Goal: Information Seeking & Learning: Compare options

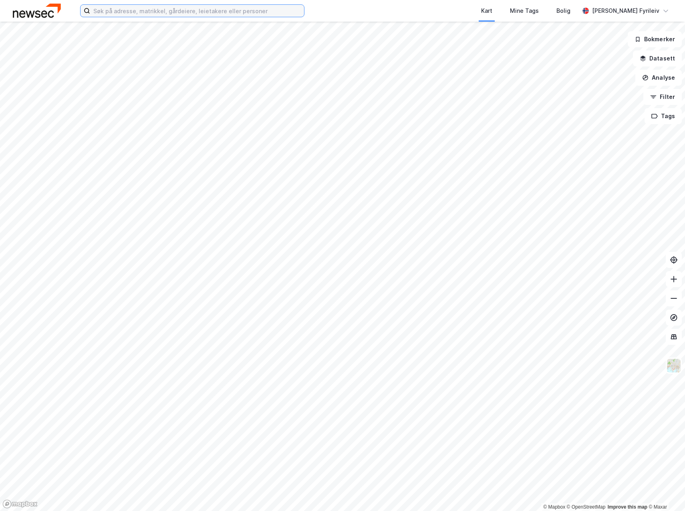
click at [220, 8] on input at bounding box center [197, 11] width 214 height 12
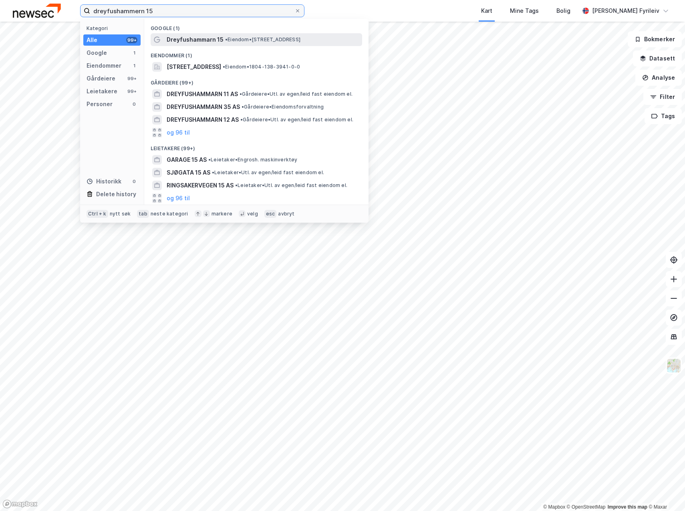
type input "dreyfushammern 15"
click at [219, 39] on span "Dreyfushammarn 15" at bounding box center [195, 40] width 57 height 10
